Goal: Transaction & Acquisition: Purchase product/service

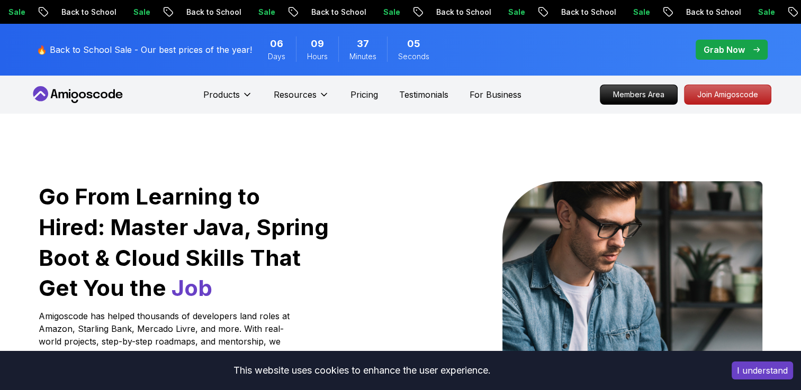
click at [758, 367] on button "I understand" at bounding box center [761, 371] width 61 height 18
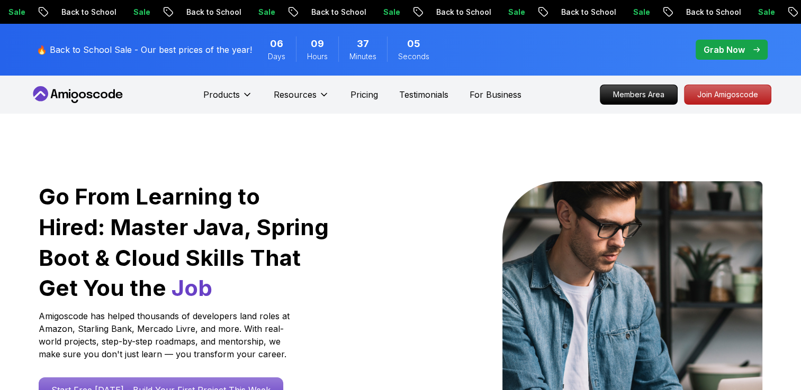
click at [758, 367] on img at bounding box center [632, 317] width 260 height 272
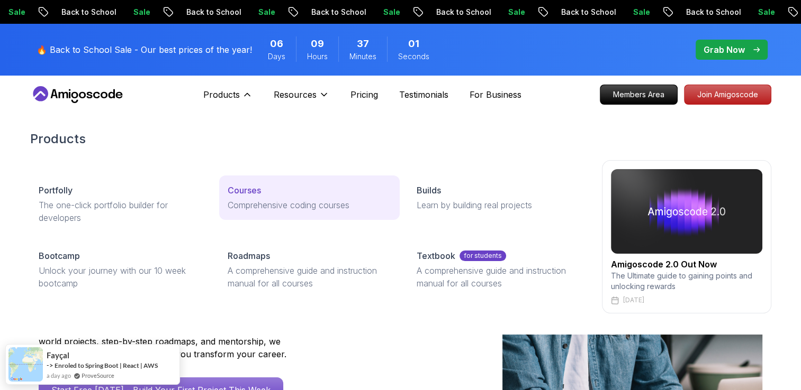
click at [236, 190] on p "Courses" at bounding box center [244, 190] width 33 height 13
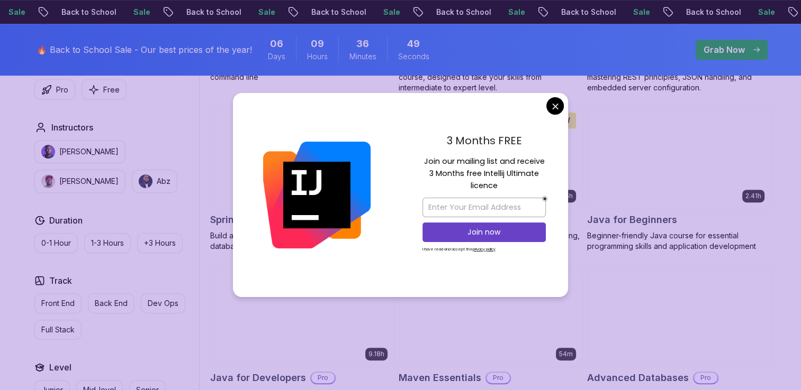
scroll to position [471, 0]
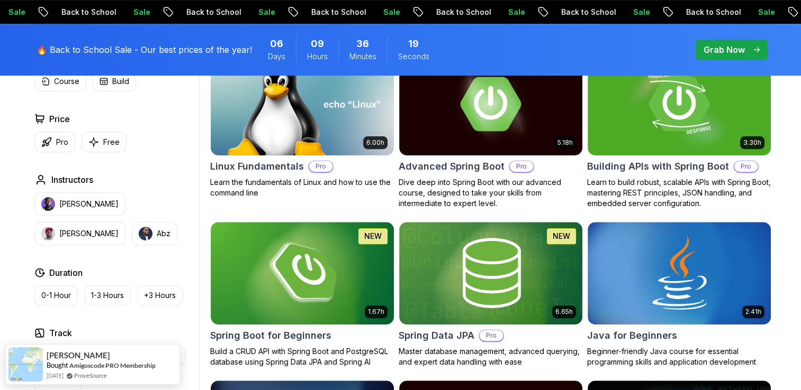
scroll to position [355, 0]
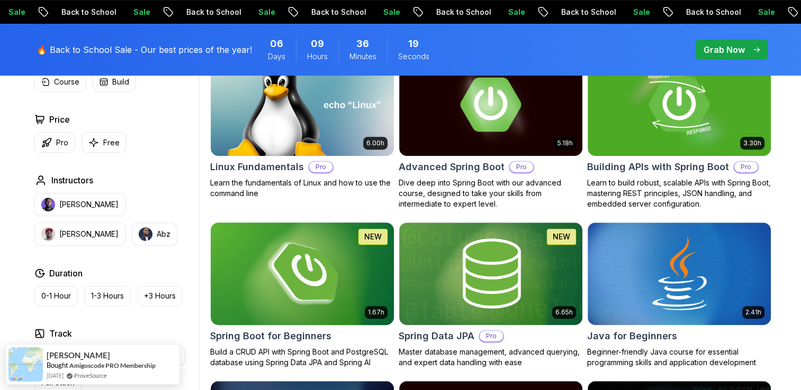
click at [318, 259] on img at bounding box center [302, 273] width 192 height 107
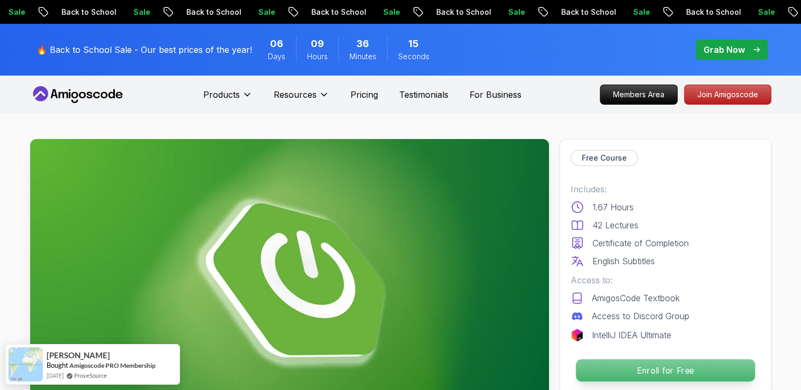
click at [596, 364] on p "Enroll for Free" at bounding box center [664, 371] width 179 height 22
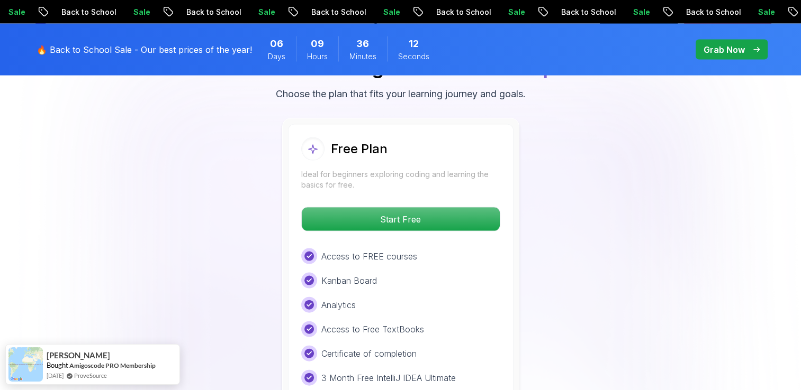
scroll to position [2204, 0]
click at [390, 371] on p "3 Month Free IntelliJ IDEA Ultimate" at bounding box center [388, 377] width 134 height 13
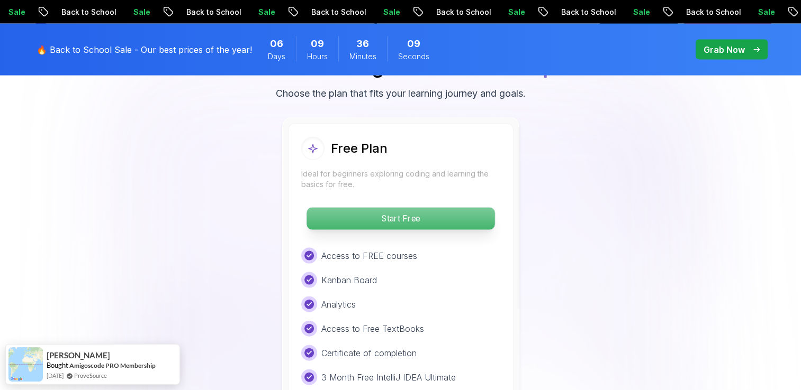
click at [435, 208] on p "Start Free" at bounding box center [400, 219] width 188 height 22
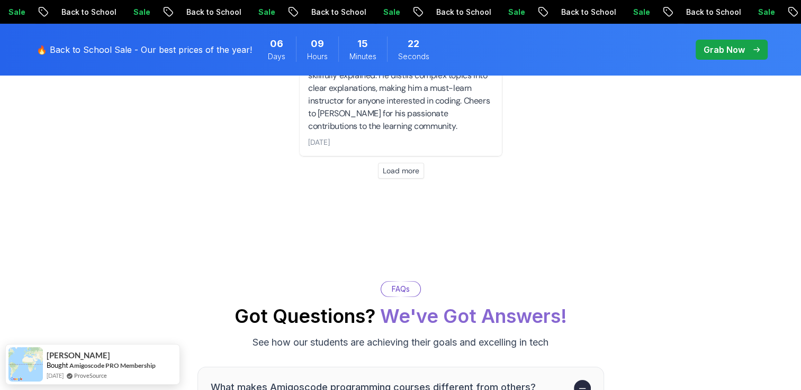
scroll to position [3785, 0]
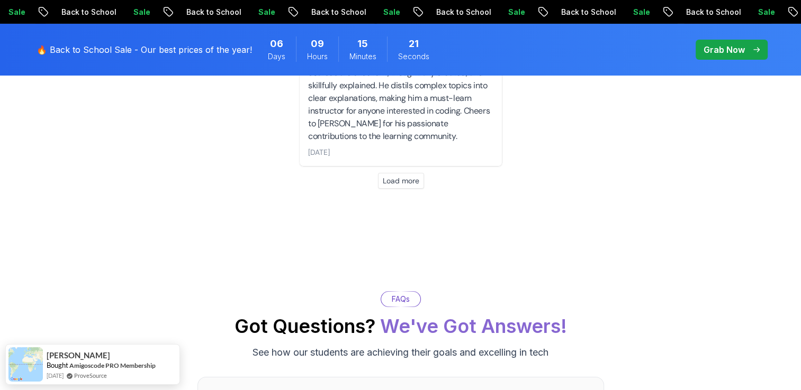
click at [406, 173] on button "Load more" at bounding box center [401, 181] width 46 height 16
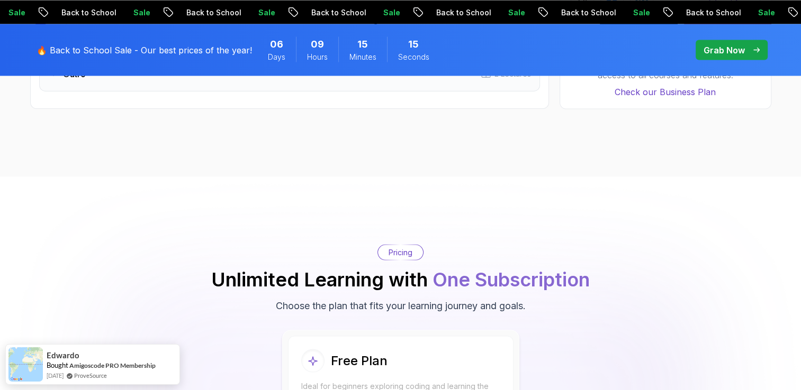
scroll to position [1706, 0]
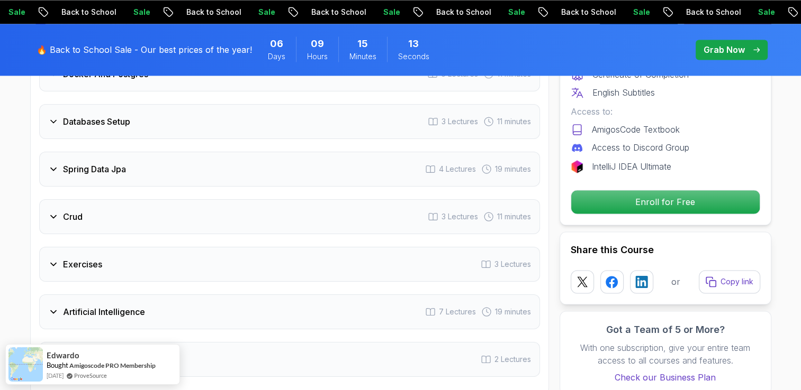
click at [724, 53] on p "Grab Now" at bounding box center [723, 49] width 41 height 13
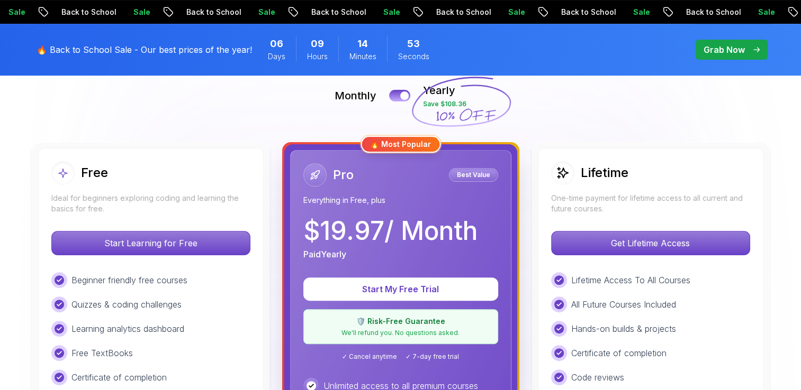
scroll to position [243, 0]
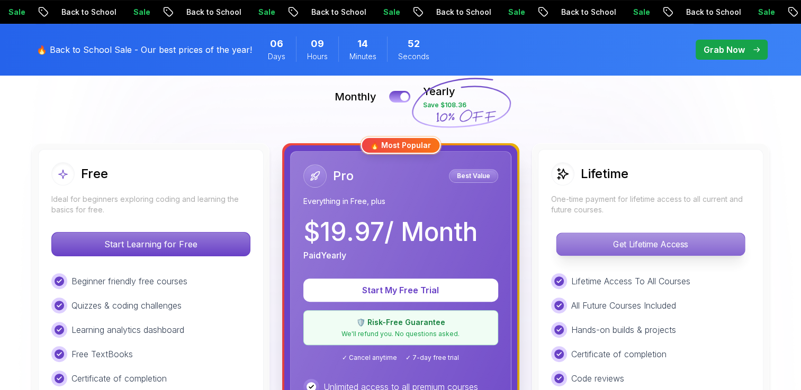
click at [565, 244] on p "Get Lifetime Access" at bounding box center [650, 244] width 188 height 22
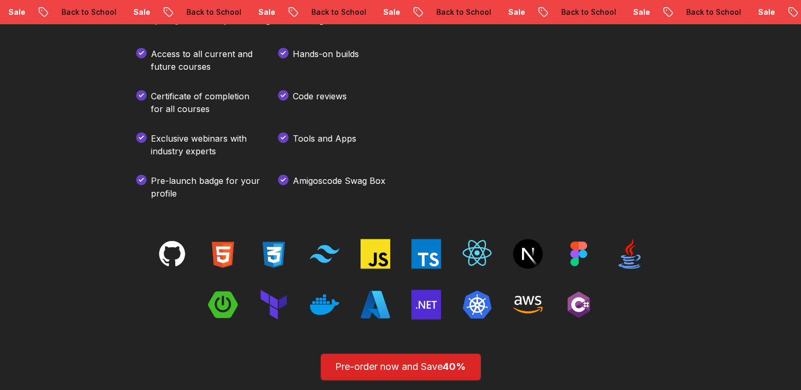
scroll to position [1501, 0]
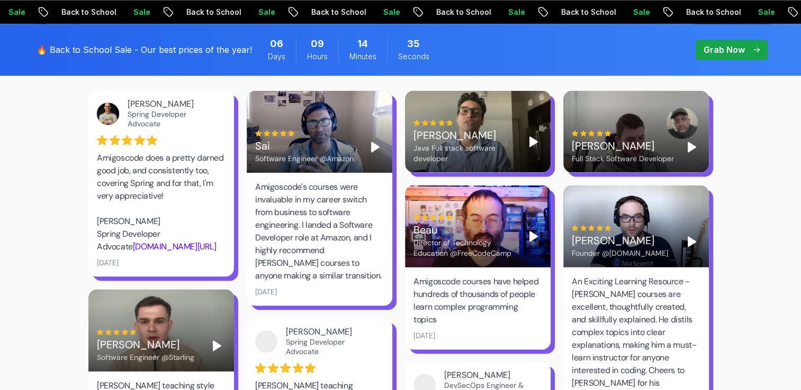
scroll to position [243, 0]
